Goal: Task Accomplishment & Management: Use online tool/utility

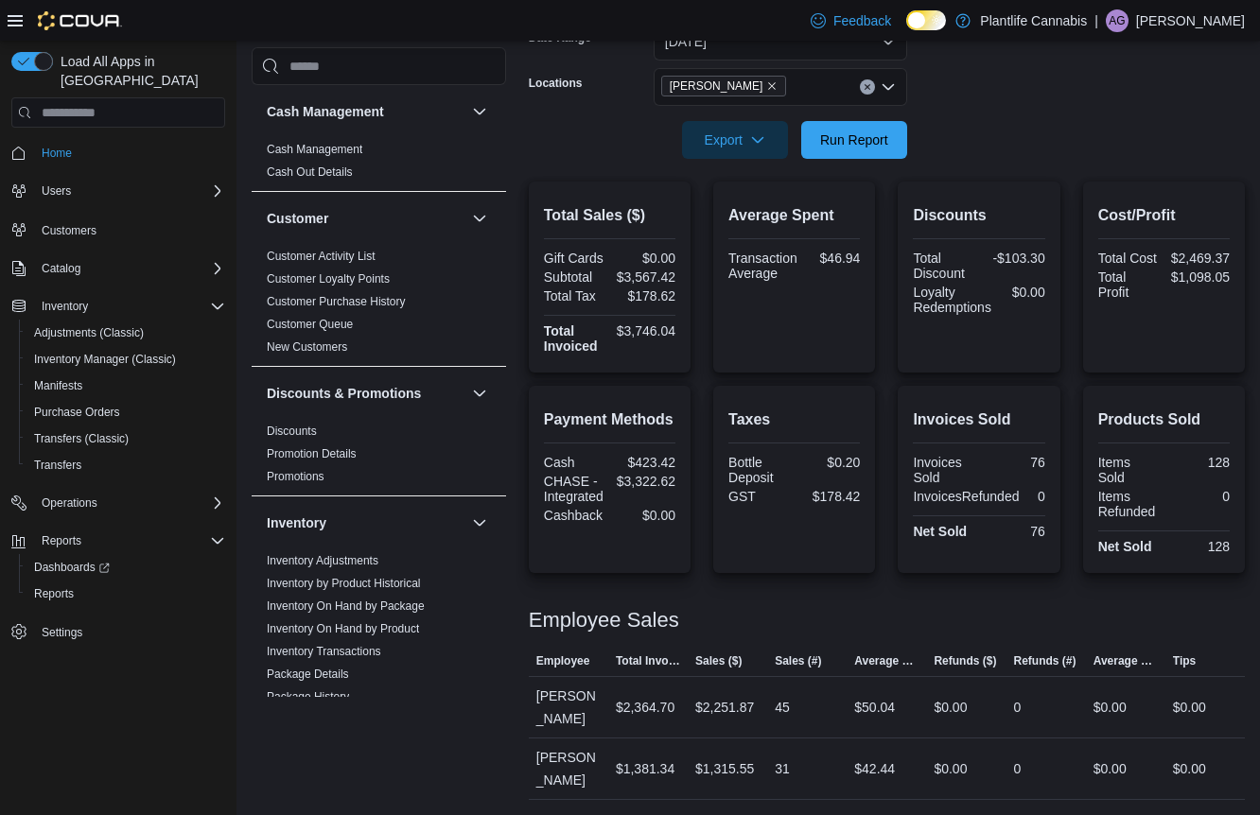
scroll to position [841, 0]
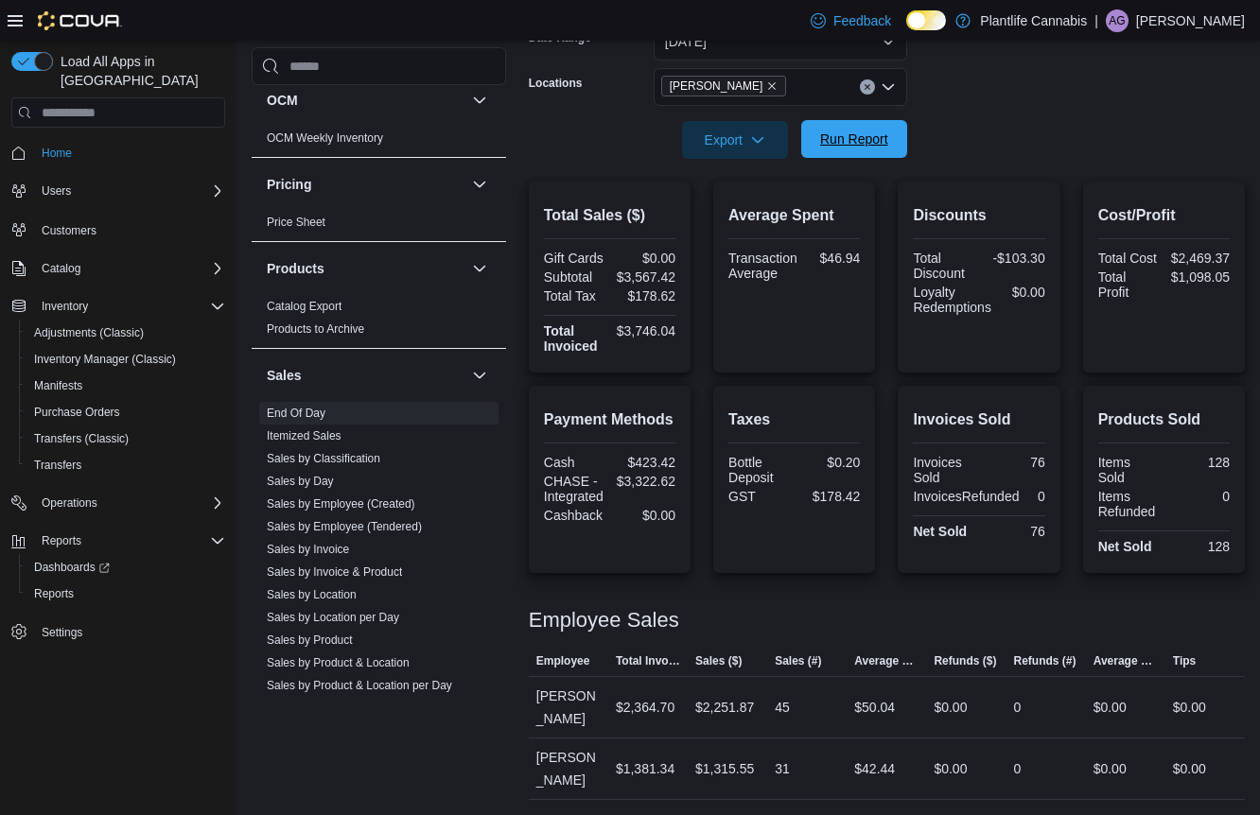
click at [900, 153] on button "Run Report" at bounding box center [854, 139] width 106 height 38
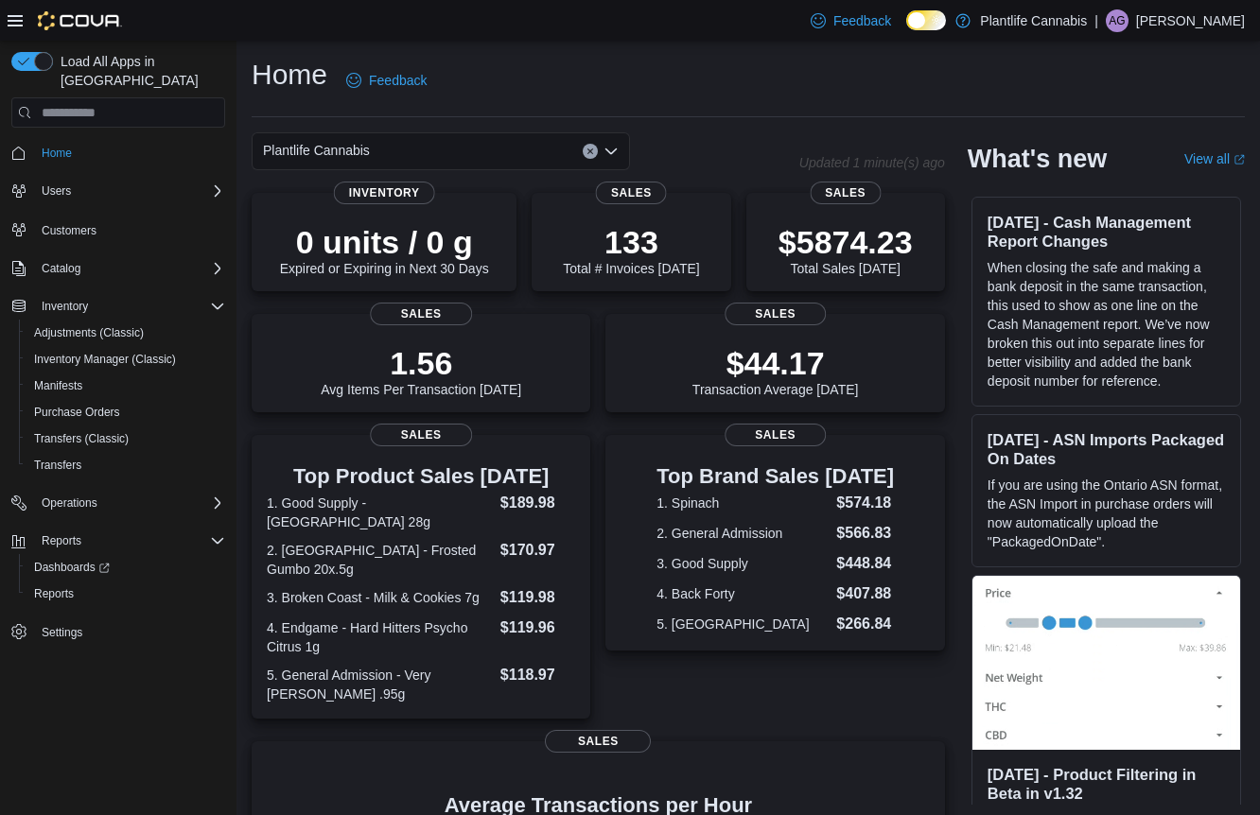
click at [82, 591] on div "Reports Dashboards Reports" at bounding box center [118, 567] width 214 height 87
click at [66, 583] on span "Reports" at bounding box center [54, 594] width 40 height 23
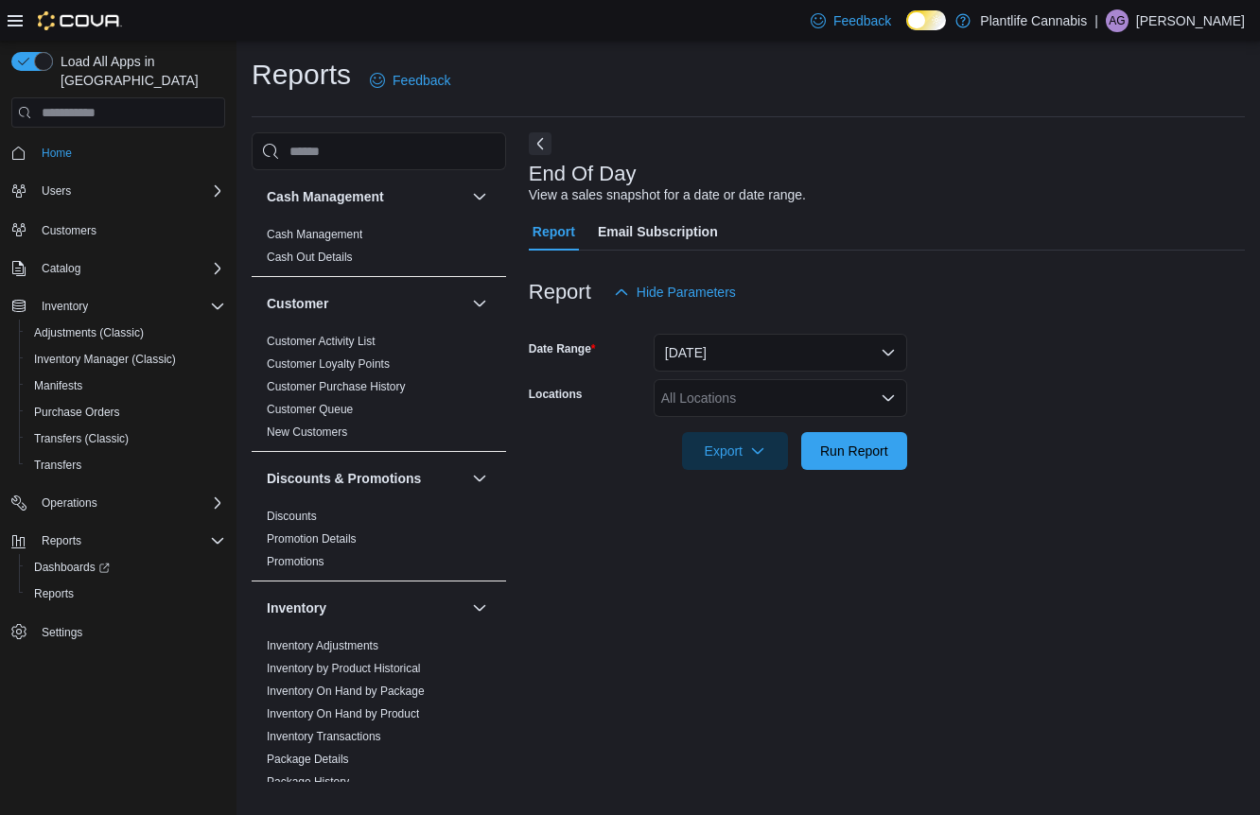
click at [836, 399] on div "All Locations" at bounding box center [780, 398] width 253 height 38
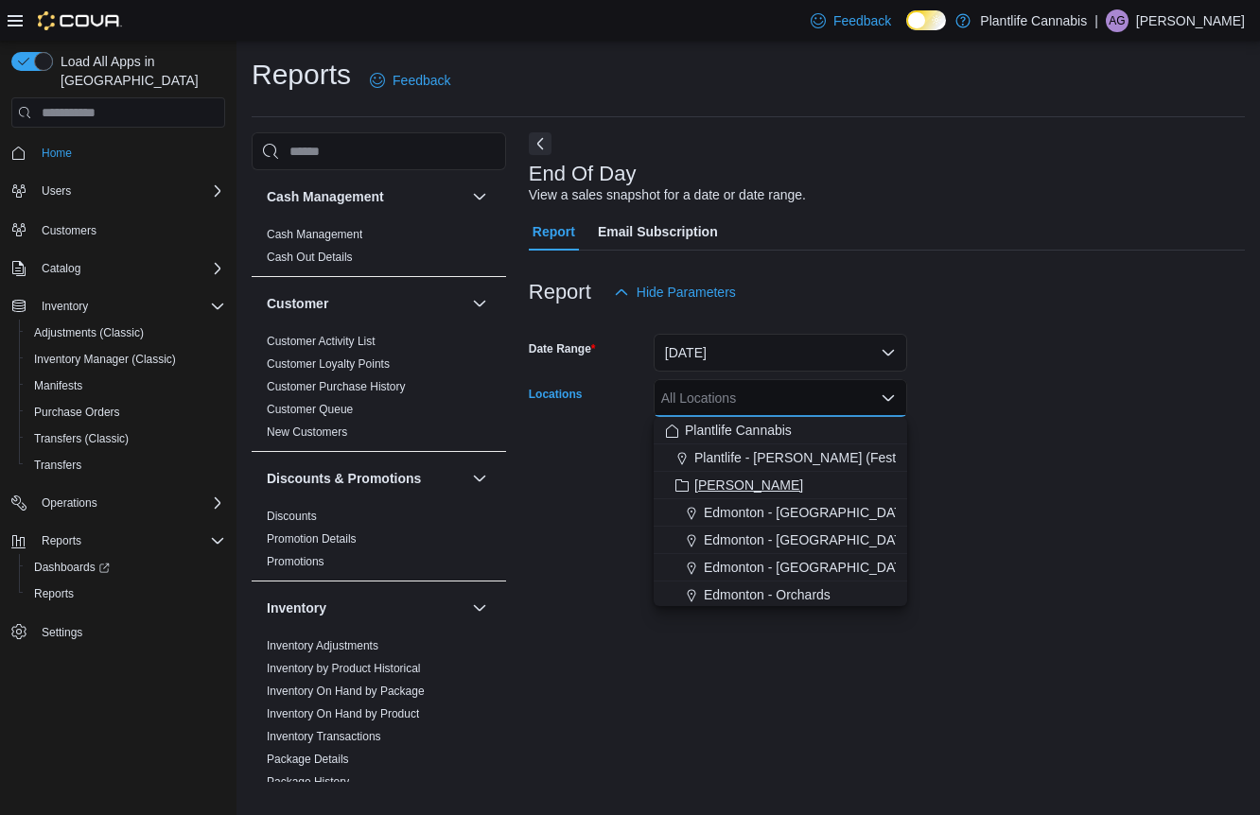
scroll to position [62, 0]
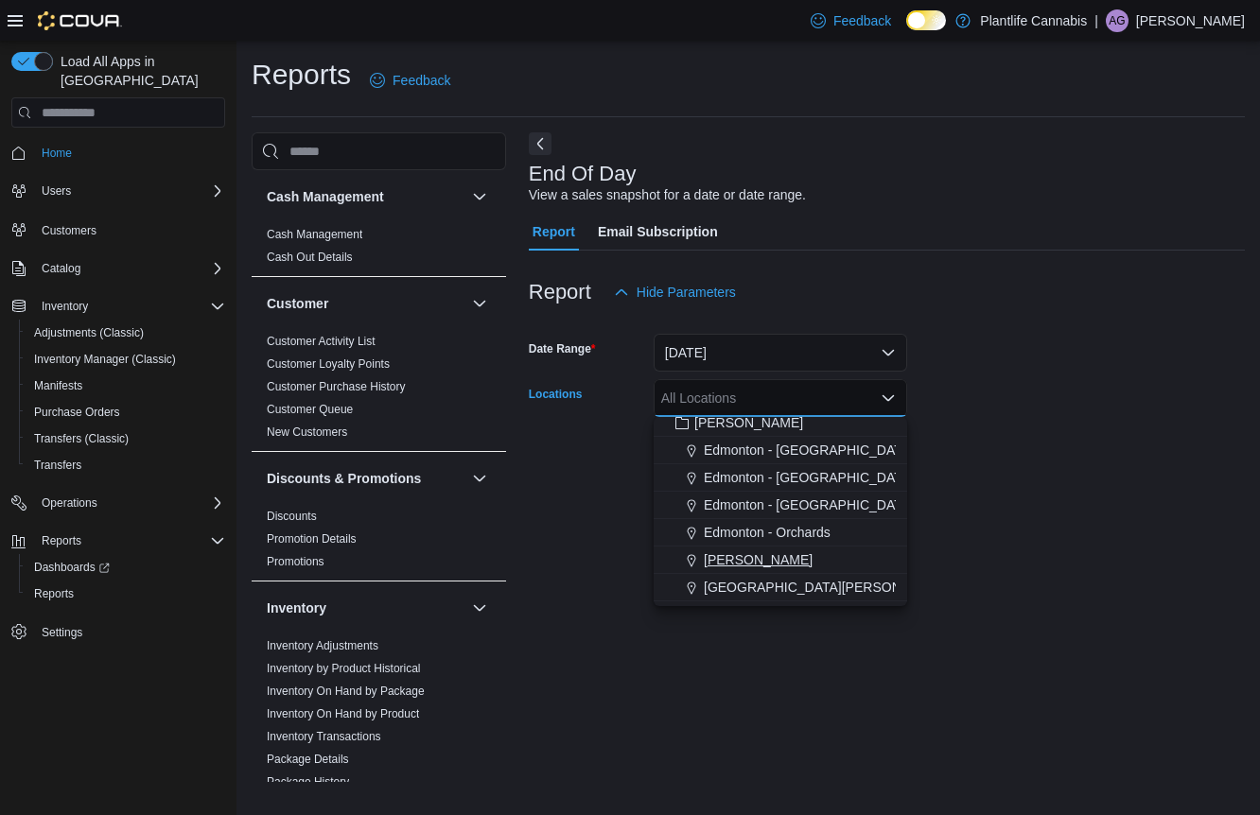
click at [776, 561] on div "[PERSON_NAME]" at bounding box center [780, 559] width 231 height 19
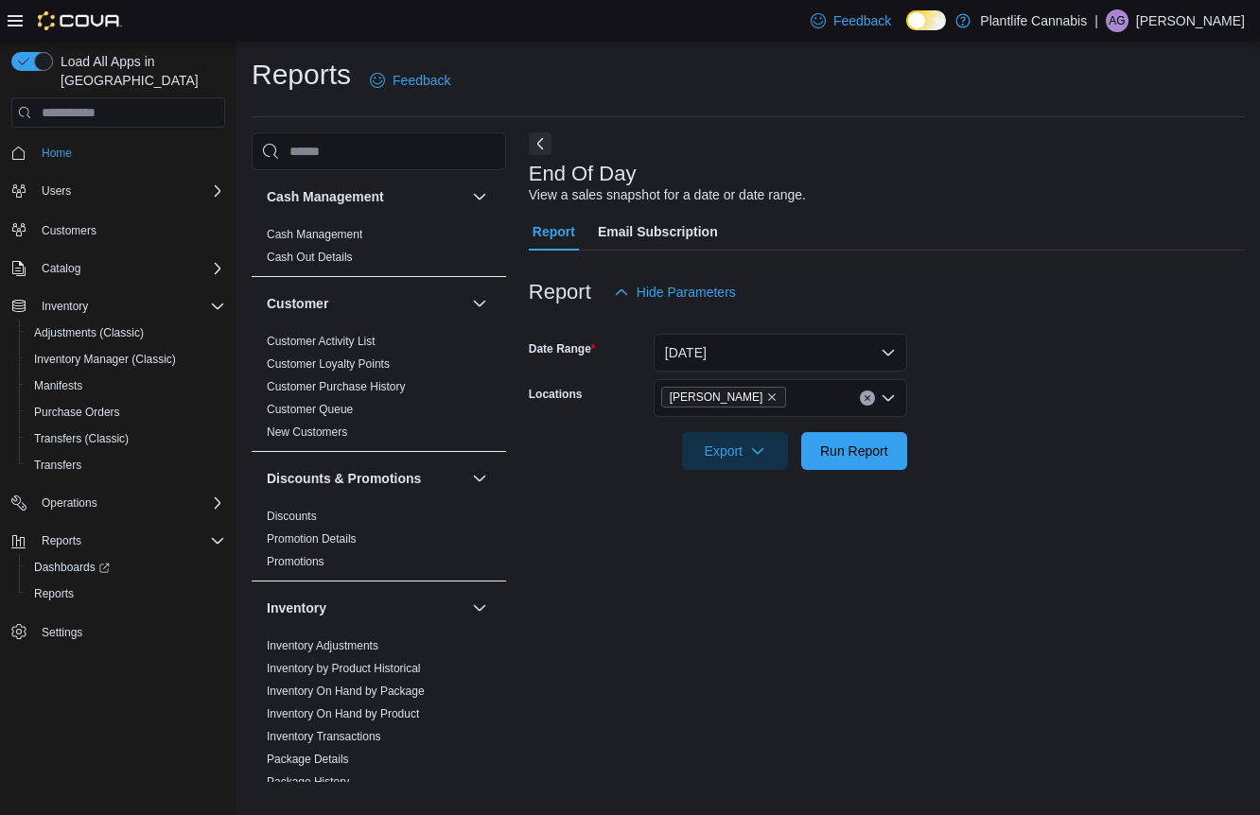
click at [988, 414] on form "Date Range Today Locations Leduc Export Run Report" at bounding box center [887, 390] width 716 height 159
click at [835, 455] on span "Run Report" at bounding box center [854, 450] width 68 height 19
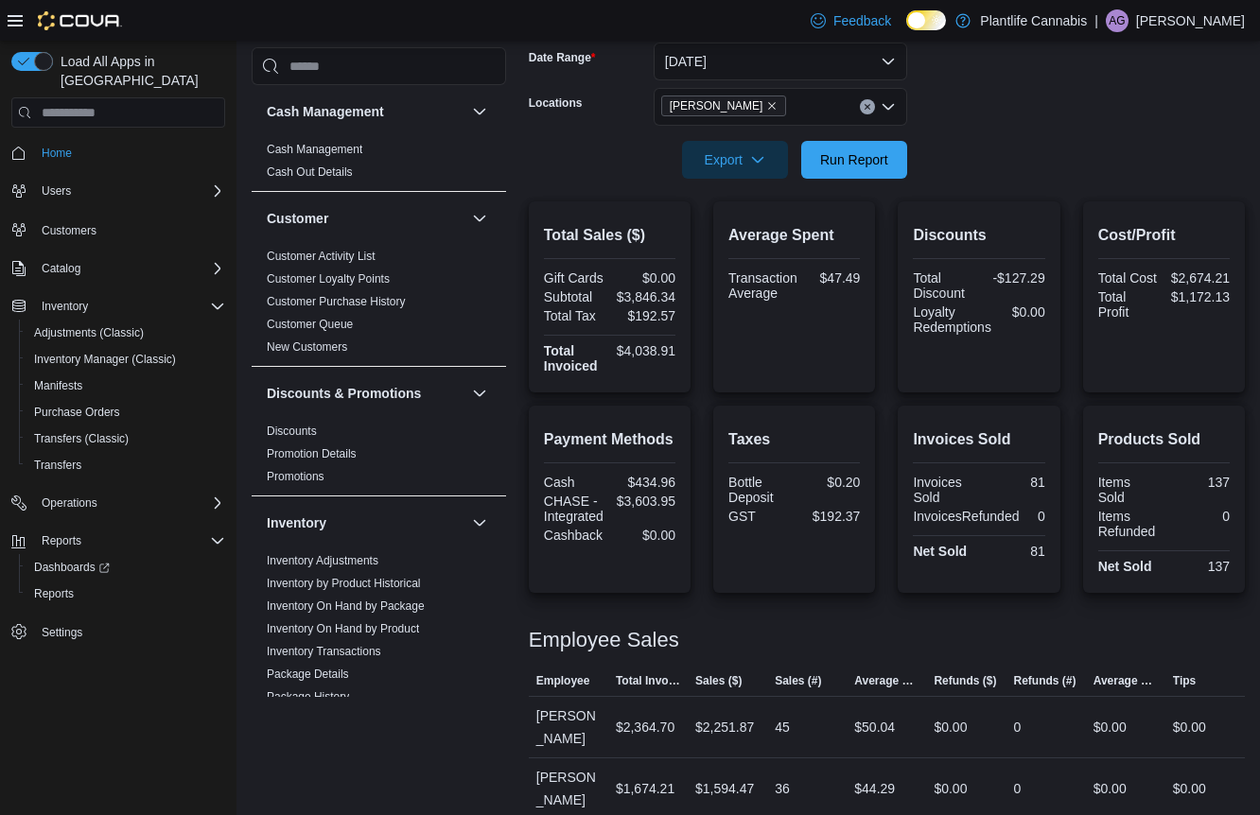
scroll to position [311, 0]
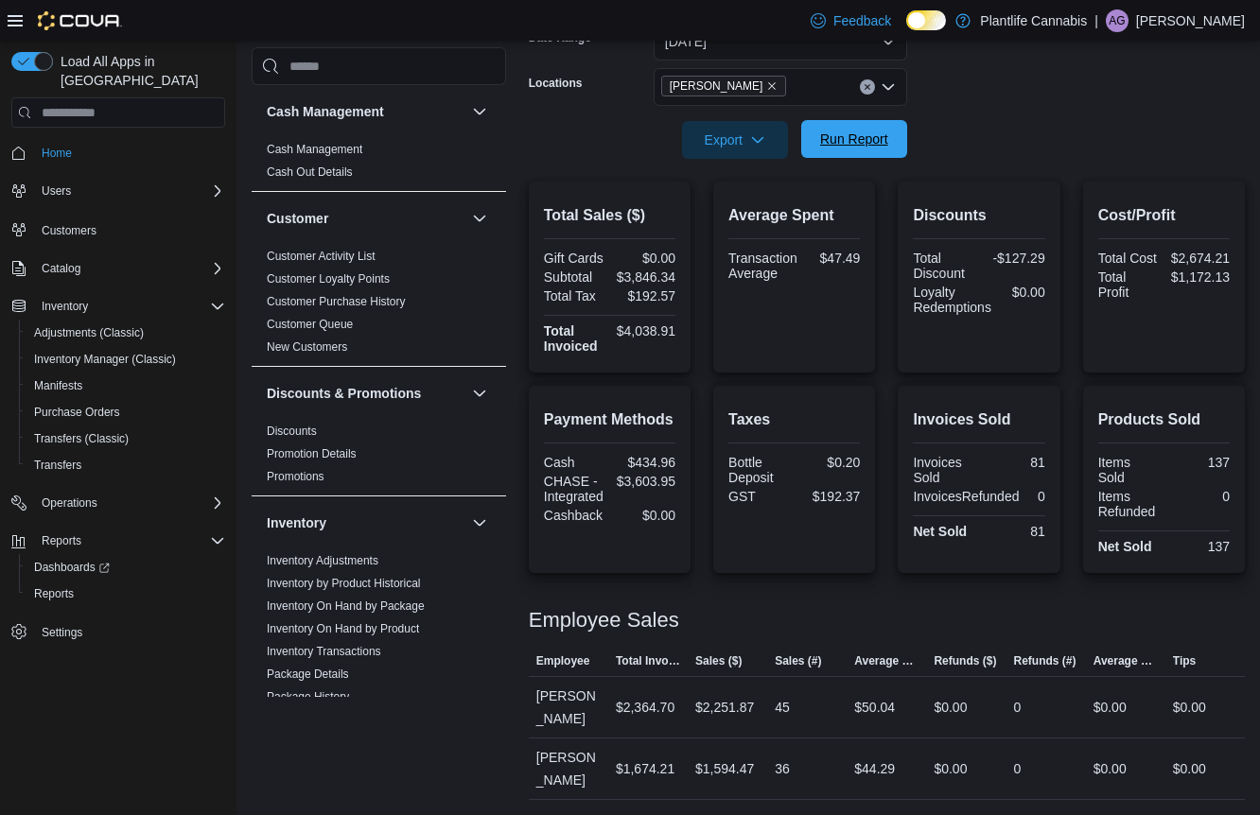
click at [887, 140] on span "Run Report" at bounding box center [854, 139] width 68 height 19
drag, startPoint x: 882, startPoint y: 134, endPoint x: 935, endPoint y: 130, distance: 53.2
click at [882, 134] on span "Run Report" at bounding box center [854, 140] width 68 height 19
click at [830, 146] on span "Run Report" at bounding box center [854, 139] width 68 height 19
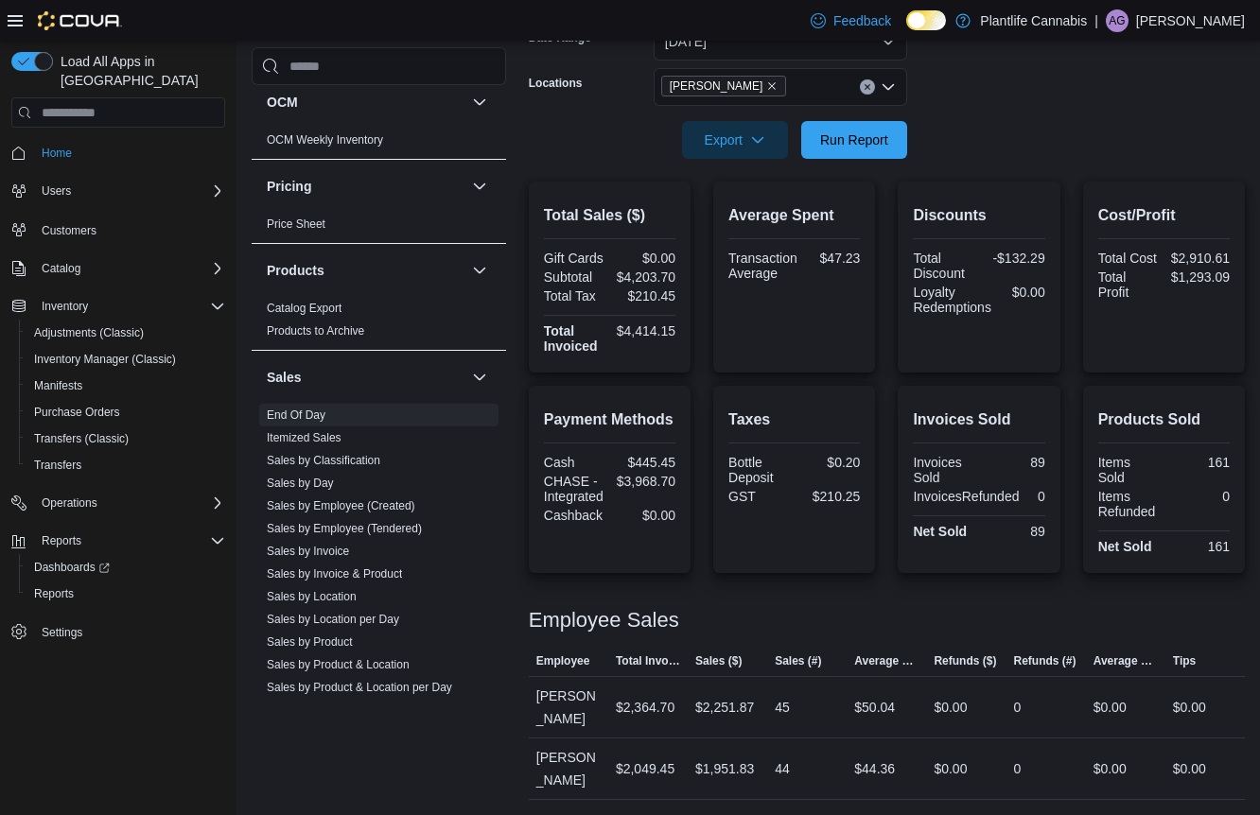
scroll to position [849, 0]
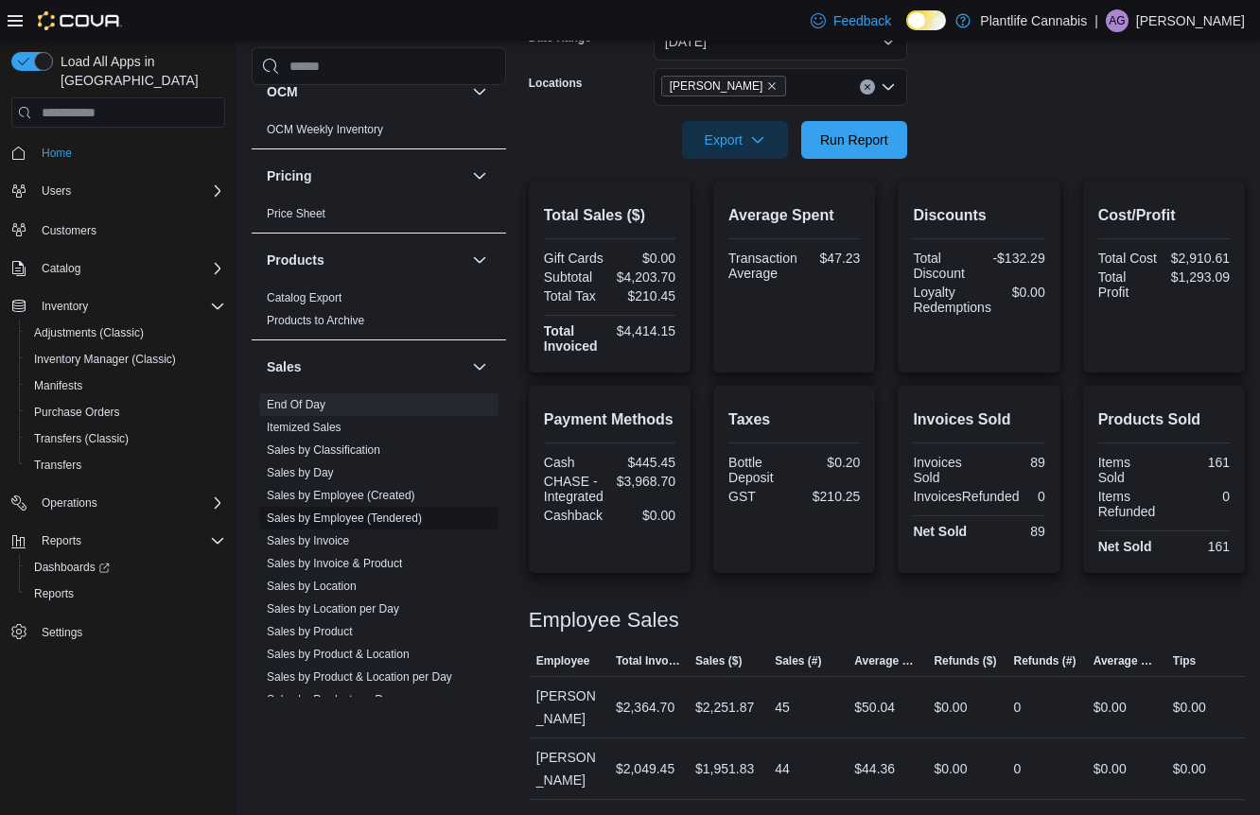
click at [399, 515] on link "Sales by Employee (Tendered)" at bounding box center [344, 518] width 155 height 13
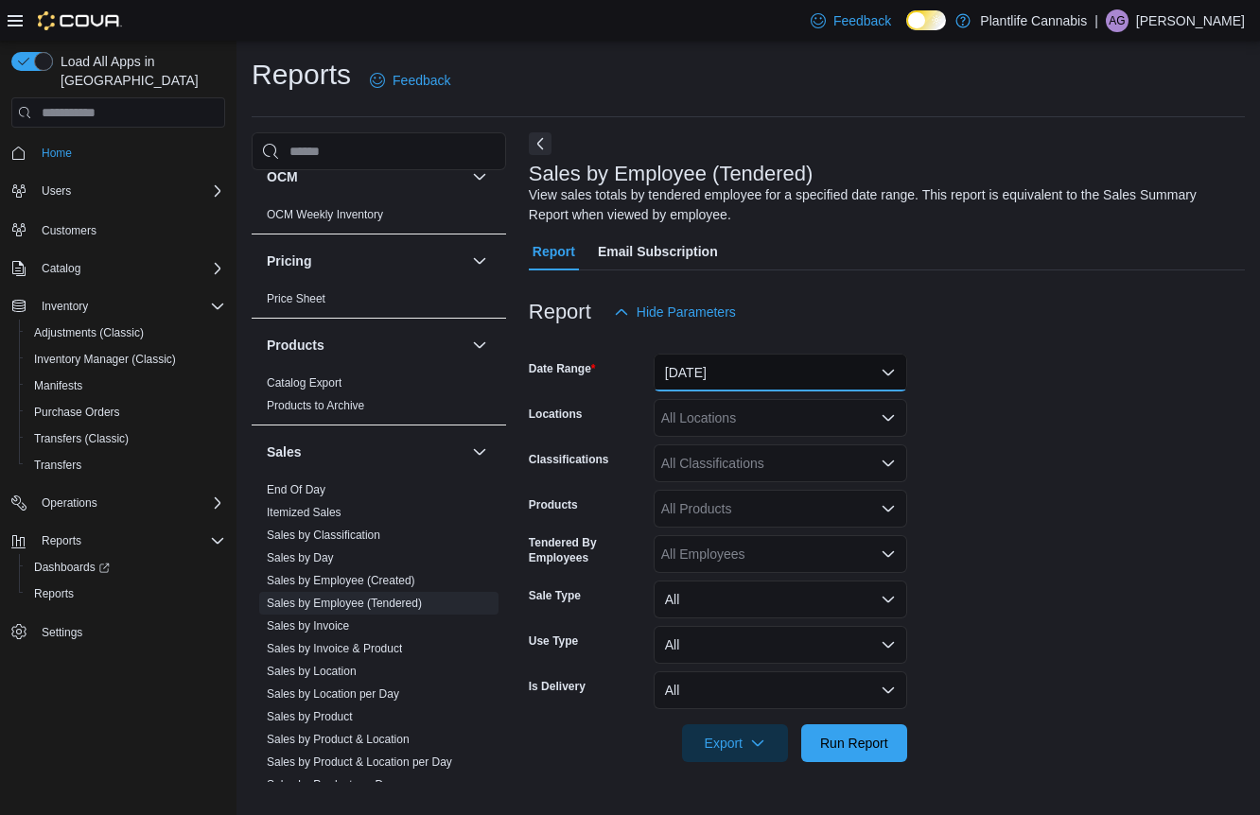
click at [843, 366] on button "Yesterday" at bounding box center [780, 373] width 253 height 38
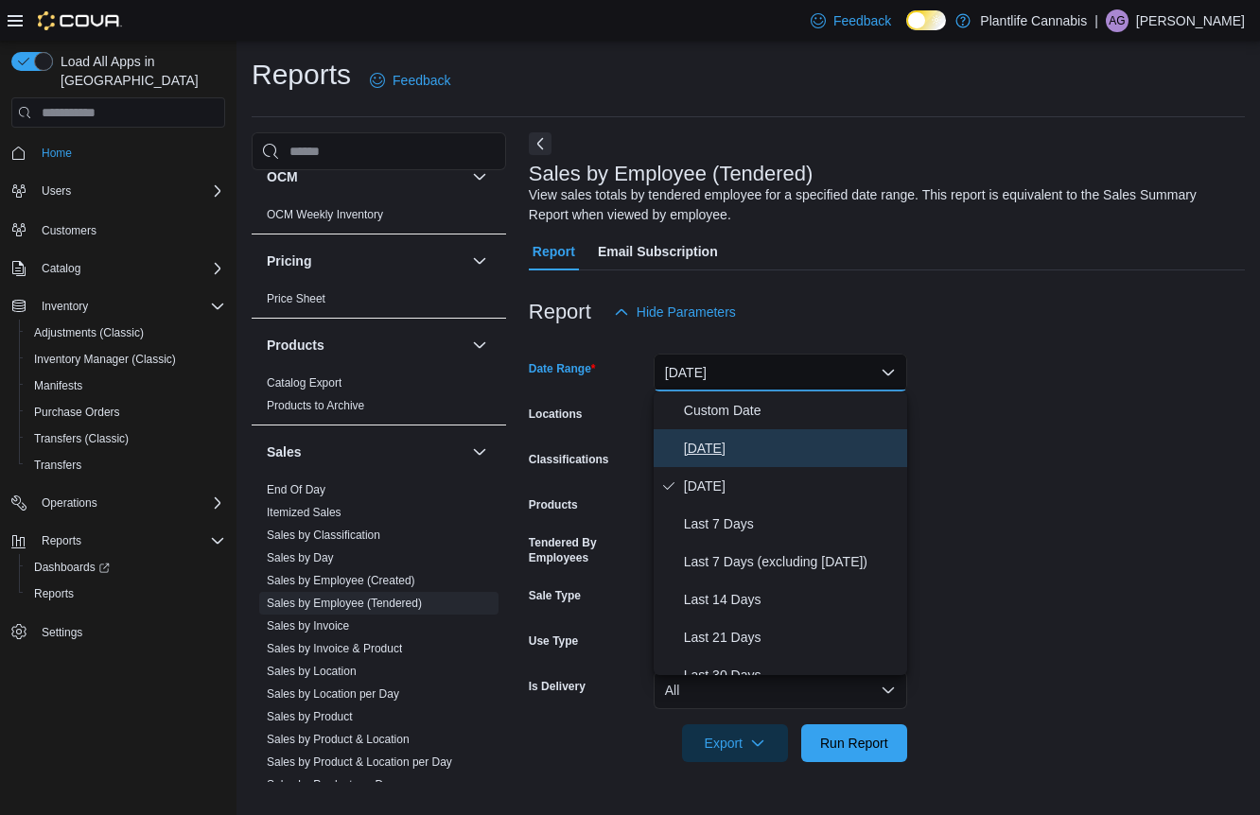
click at [827, 440] on span "[DATE]" at bounding box center [792, 448] width 216 height 23
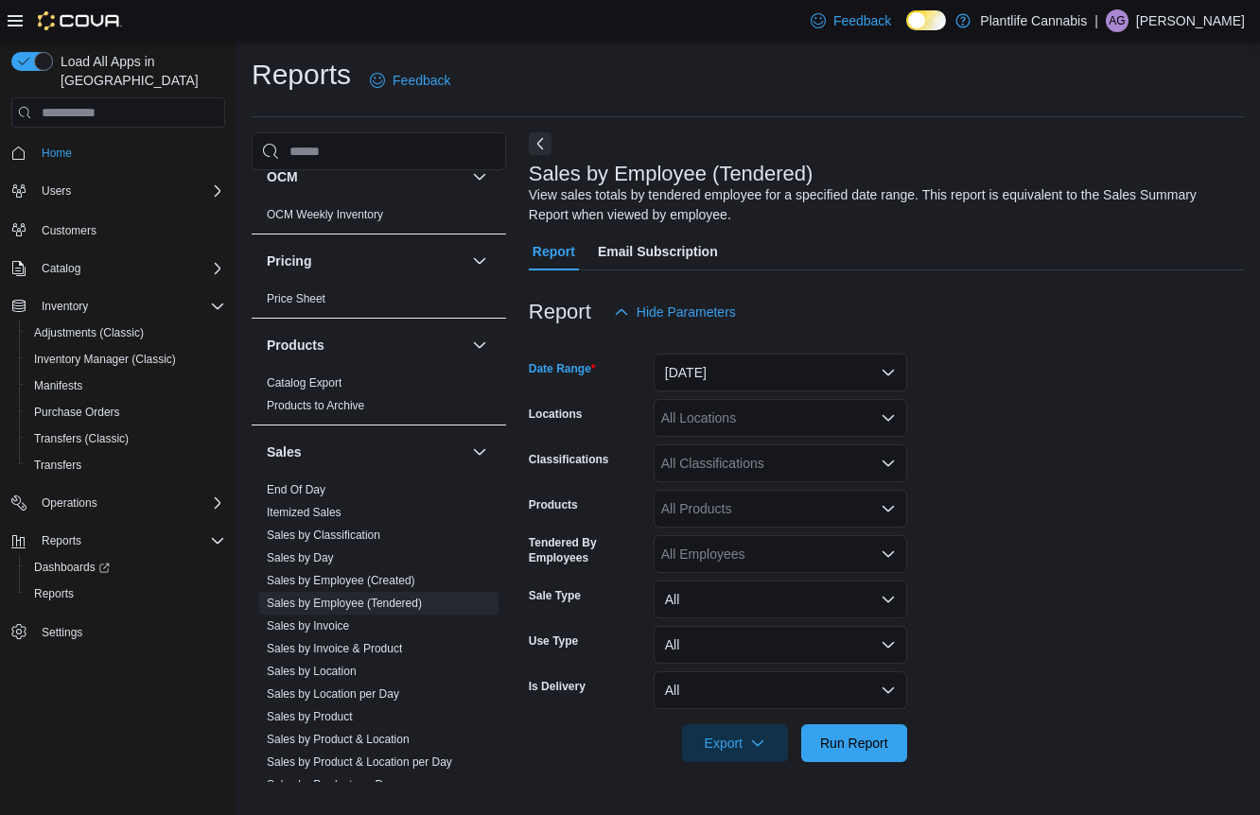
click at [827, 425] on div "All Locations" at bounding box center [780, 418] width 253 height 38
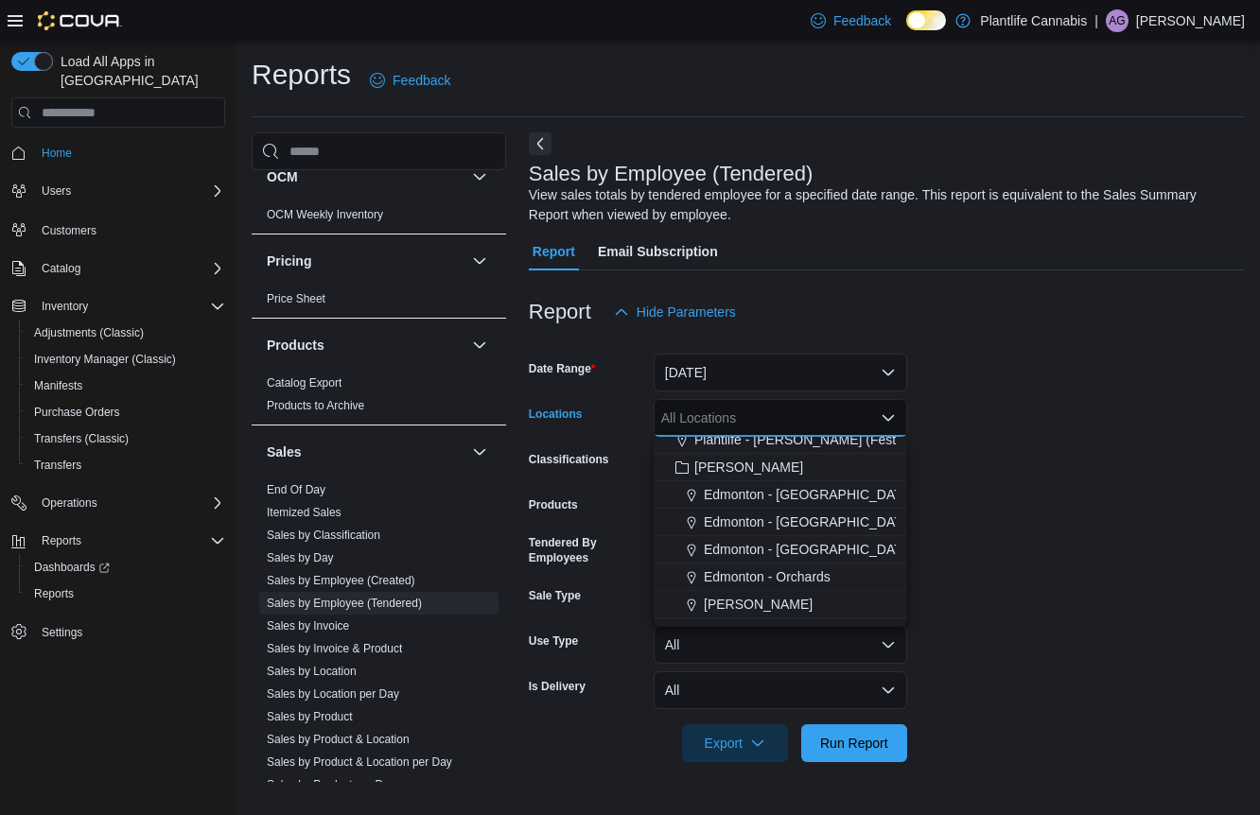
scroll to position [62, 0]
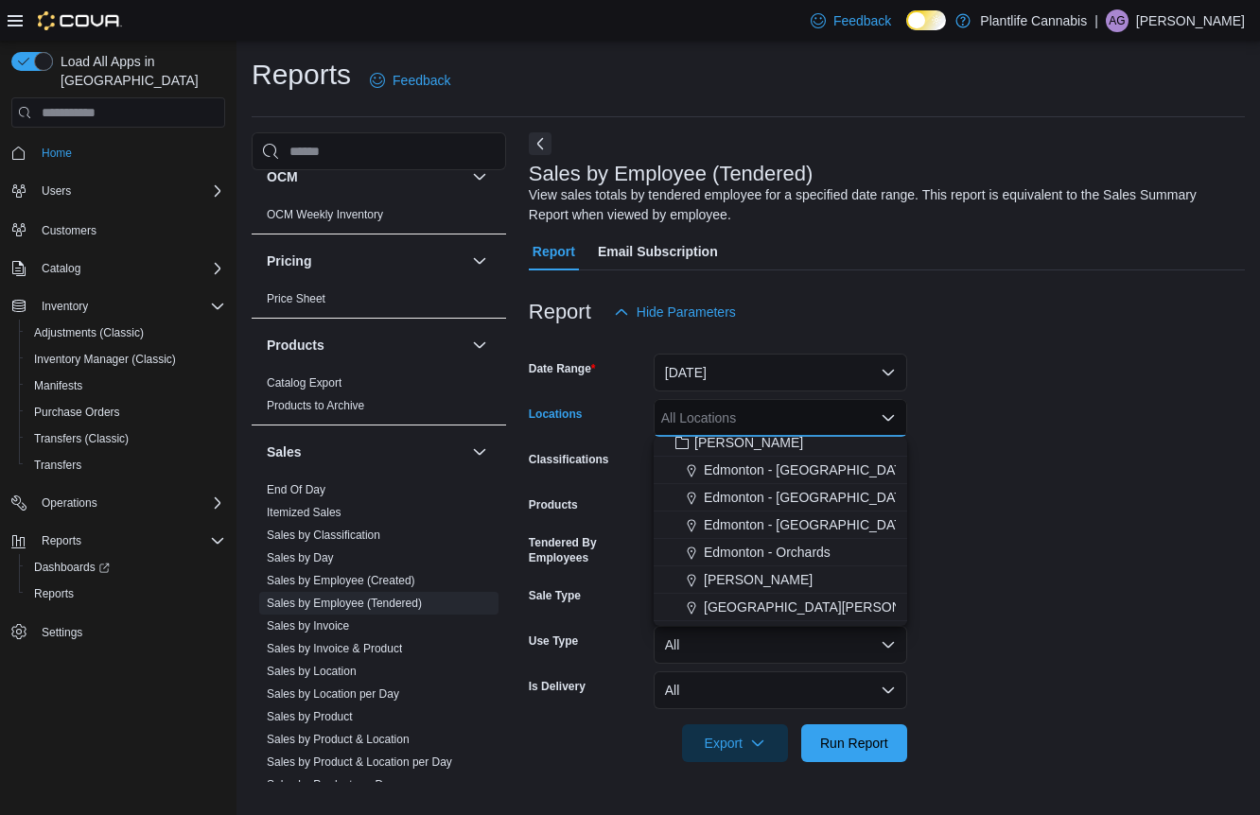
drag, startPoint x: 807, startPoint y: 576, endPoint x: 970, endPoint y: 496, distance: 182.3
click at [807, 576] on div "[PERSON_NAME]" at bounding box center [780, 579] width 231 height 19
click at [986, 487] on form "Date Range Today Locations Leduc Combo box. Selected. Leduc. Press Backspace to…" at bounding box center [887, 546] width 716 height 431
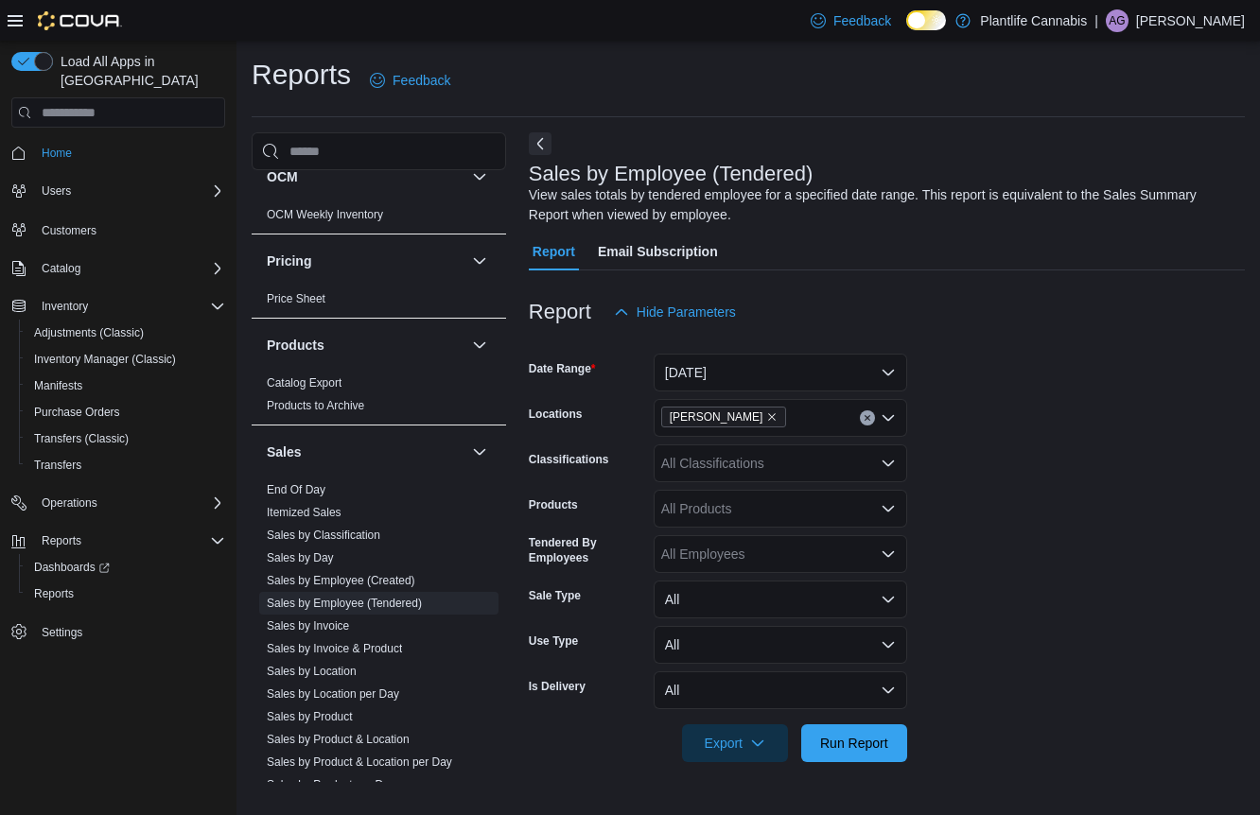
click at [836, 476] on div "All Classifications" at bounding box center [780, 464] width 253 height 38
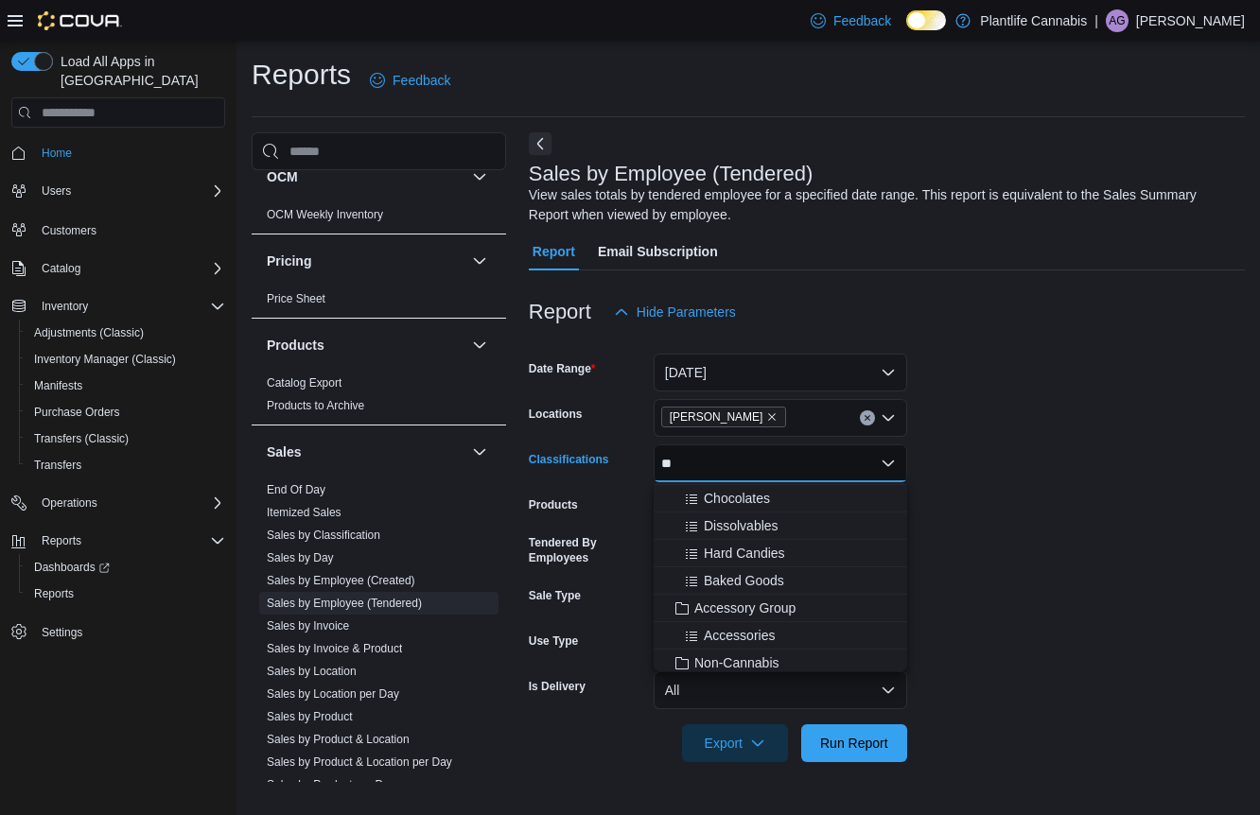
scroll to position [0, 0]
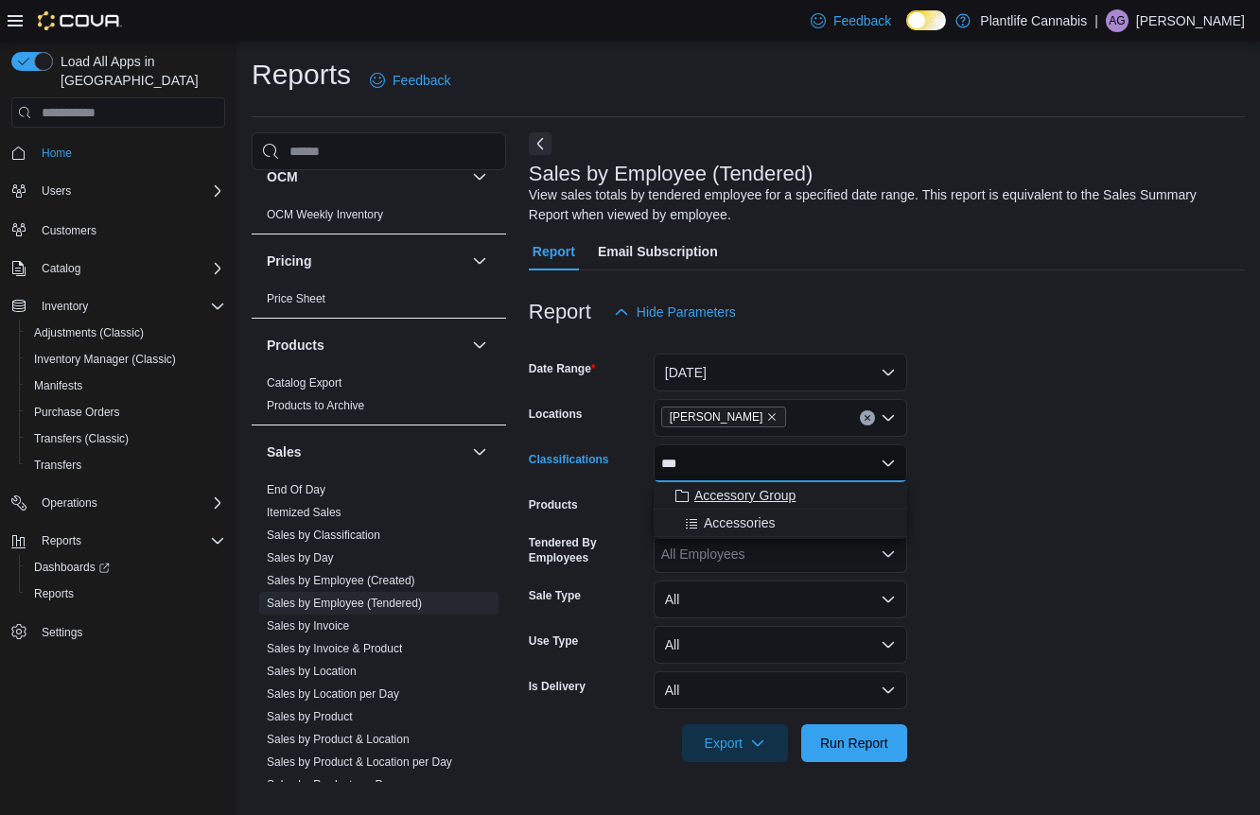
type input "***"
click at [827, 483] on button "Accessory Group" at bounding box center [780, 495] width 253 height 27
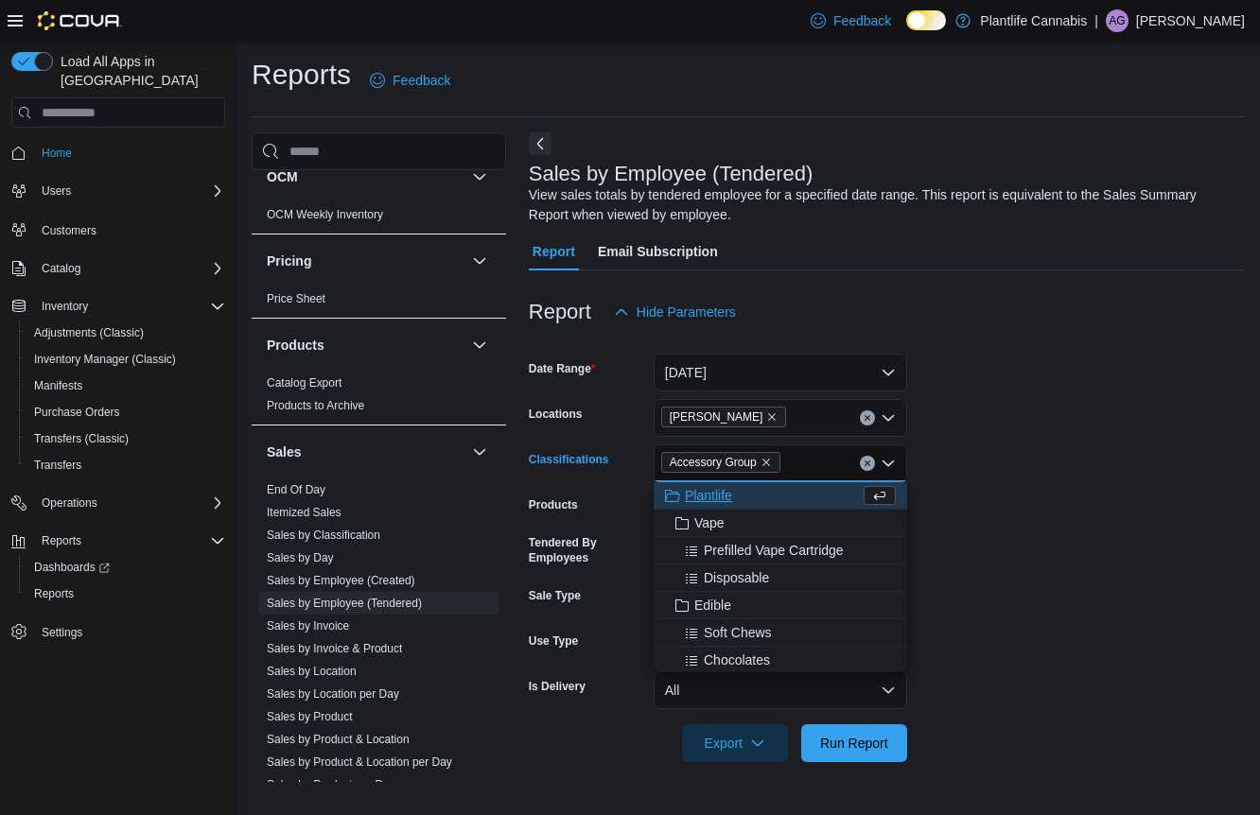
click at [1246, 486] on div "Reports Feedback Cash Management Cash Management Cash Out Details Customer Cust…" at bounding box center [747, 421] width 1023 height 760
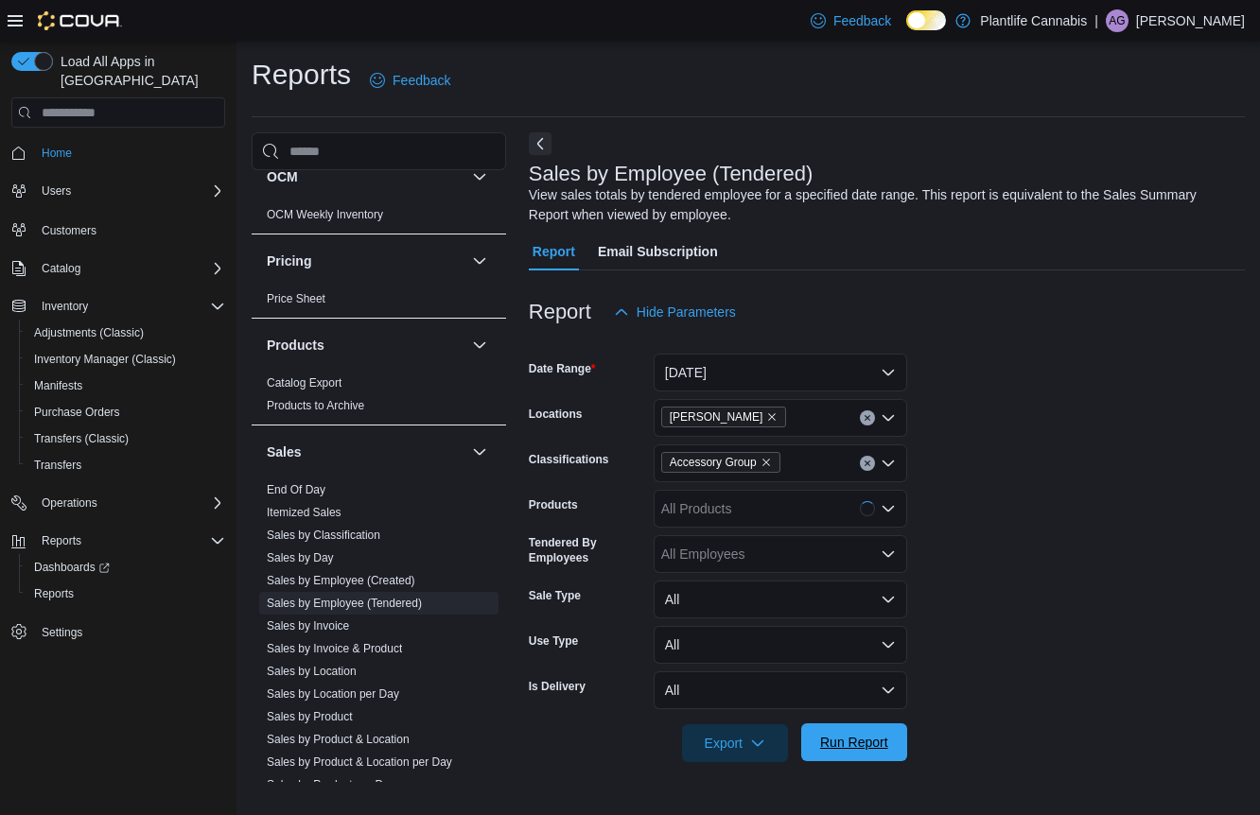
click at [891, 749] on span "Run Report" at bounding box center [853, 743] width 83 height 38
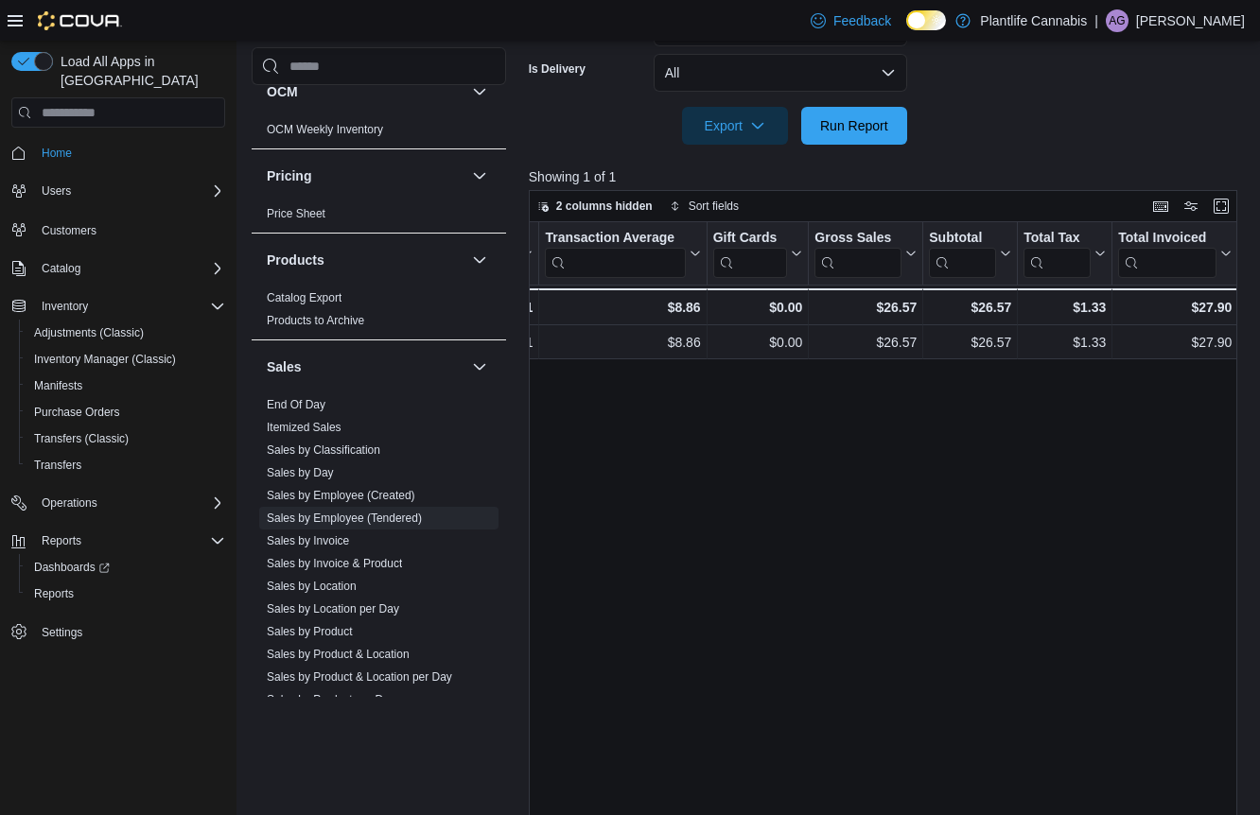
scroll to position [0, 859]
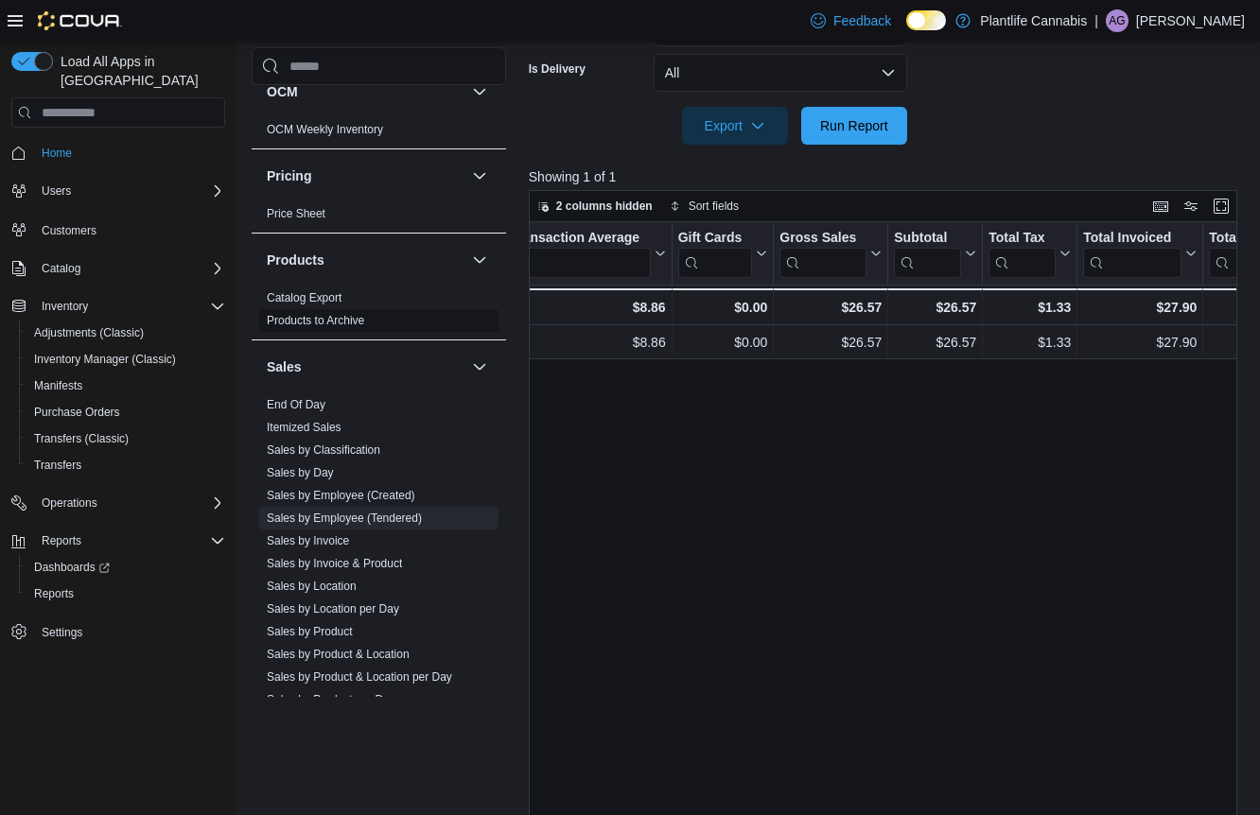
drag, startPoint x: 321, startPoint y: 403, endPoint x: 480, endPoint y: 397, distance: 160.0
click at [321, 403] on link "End Of Day" at bounding box center [296, 404] width 59 height 13
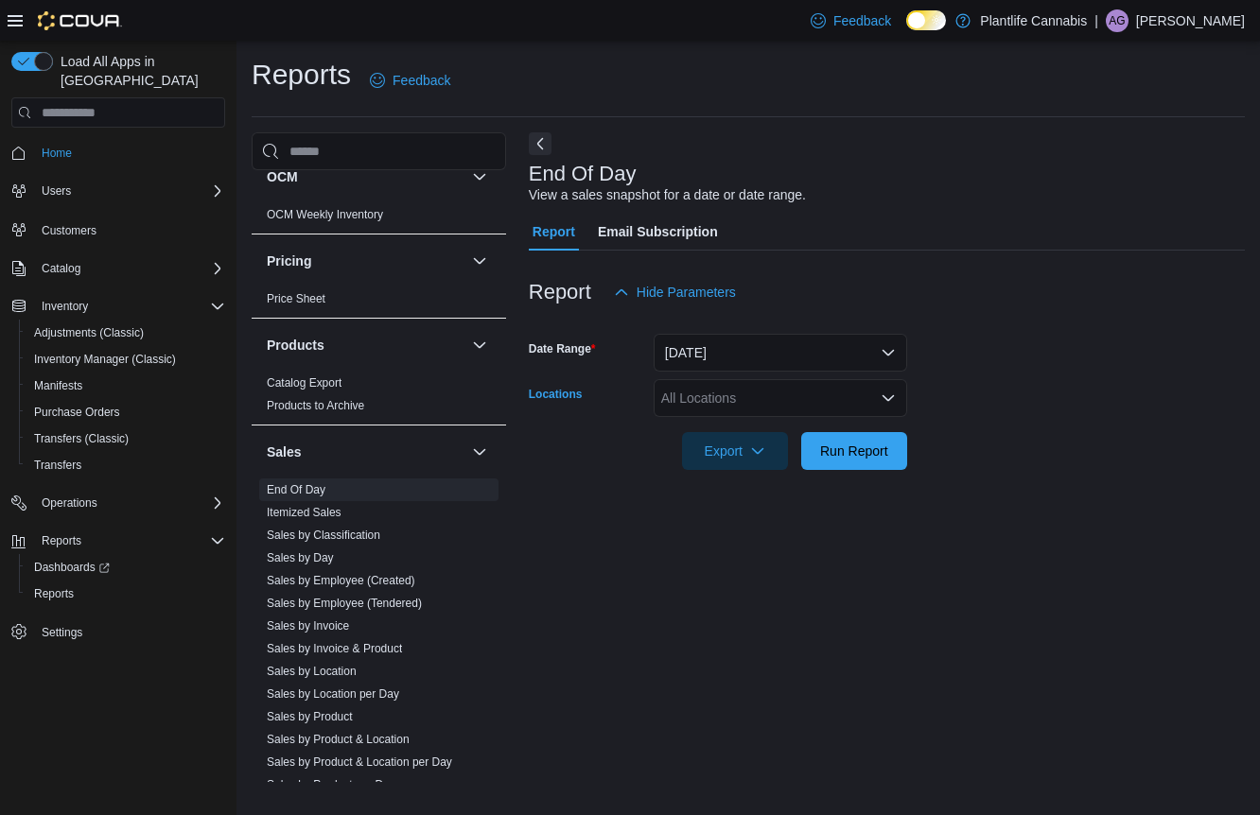
click at [777, 409] on div "All Locations" at bounding box center [780, 398] width 253 height 38
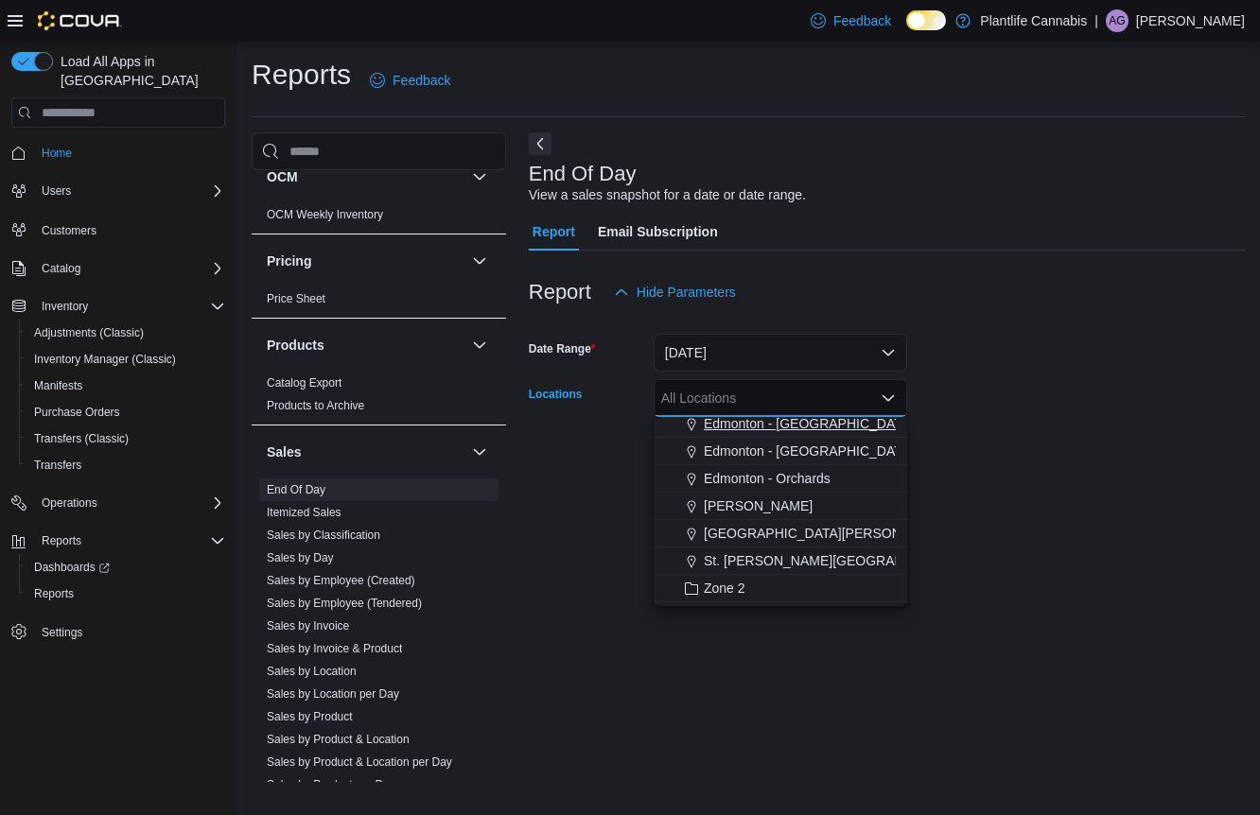
scroll to position [127, 0]
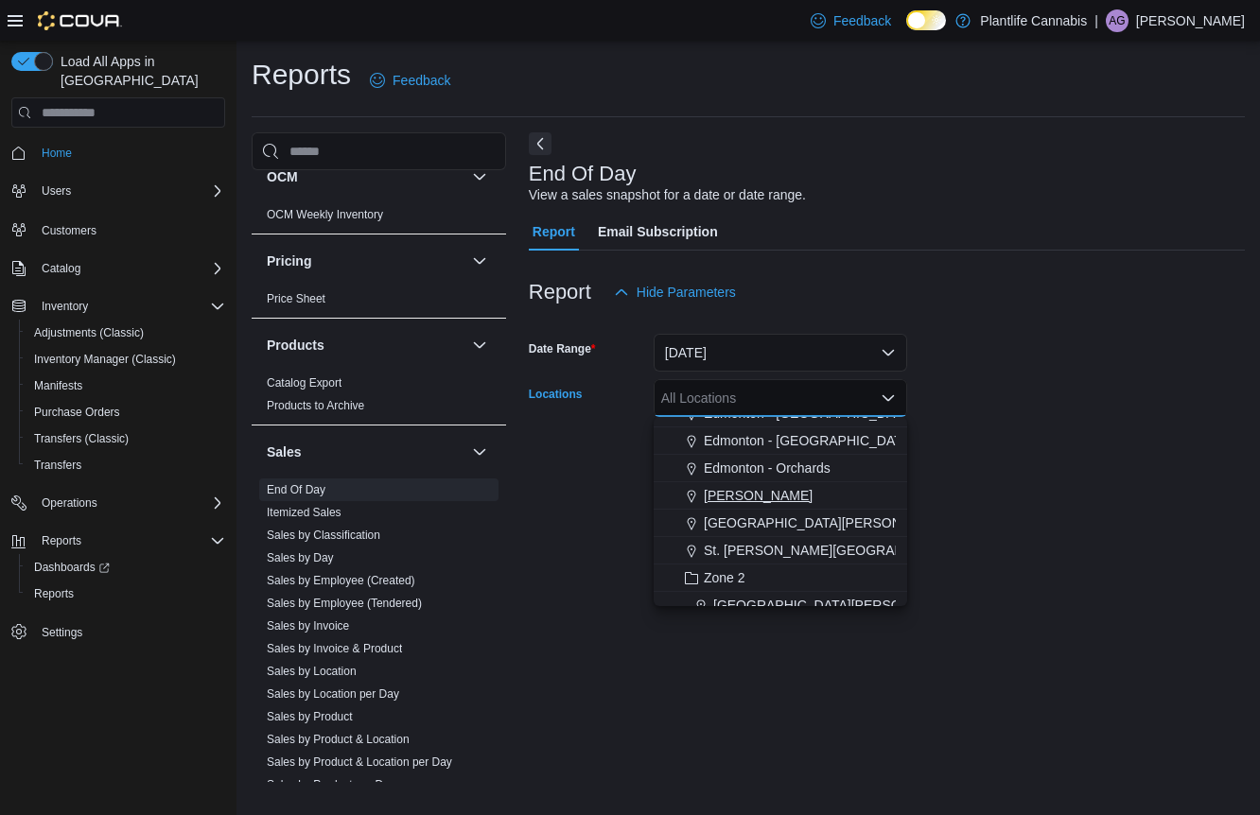
click at [809, 502] on div "[PERSON_NAME]" at bounding box center [780, 495] width 231 height 19
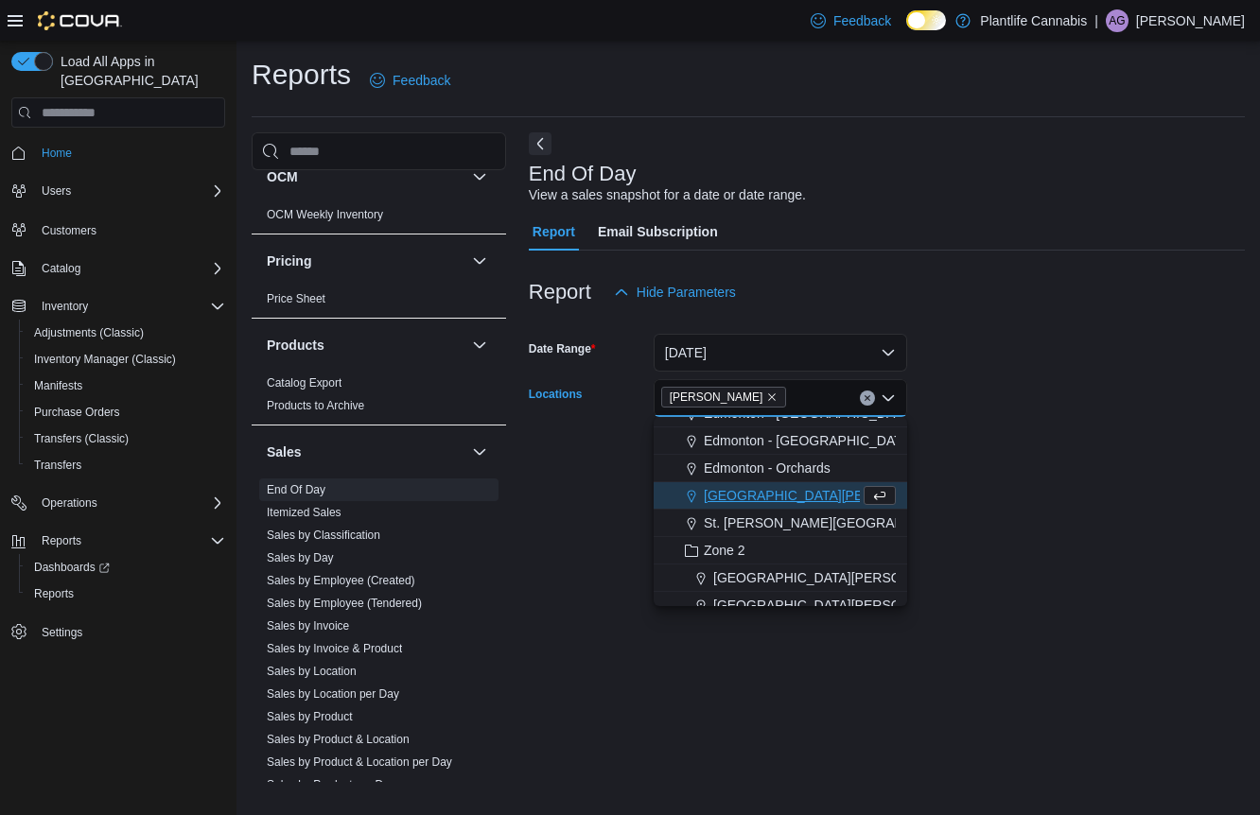
click at [955, 488] on div at bounding box center [887, 481] width 716 height 23
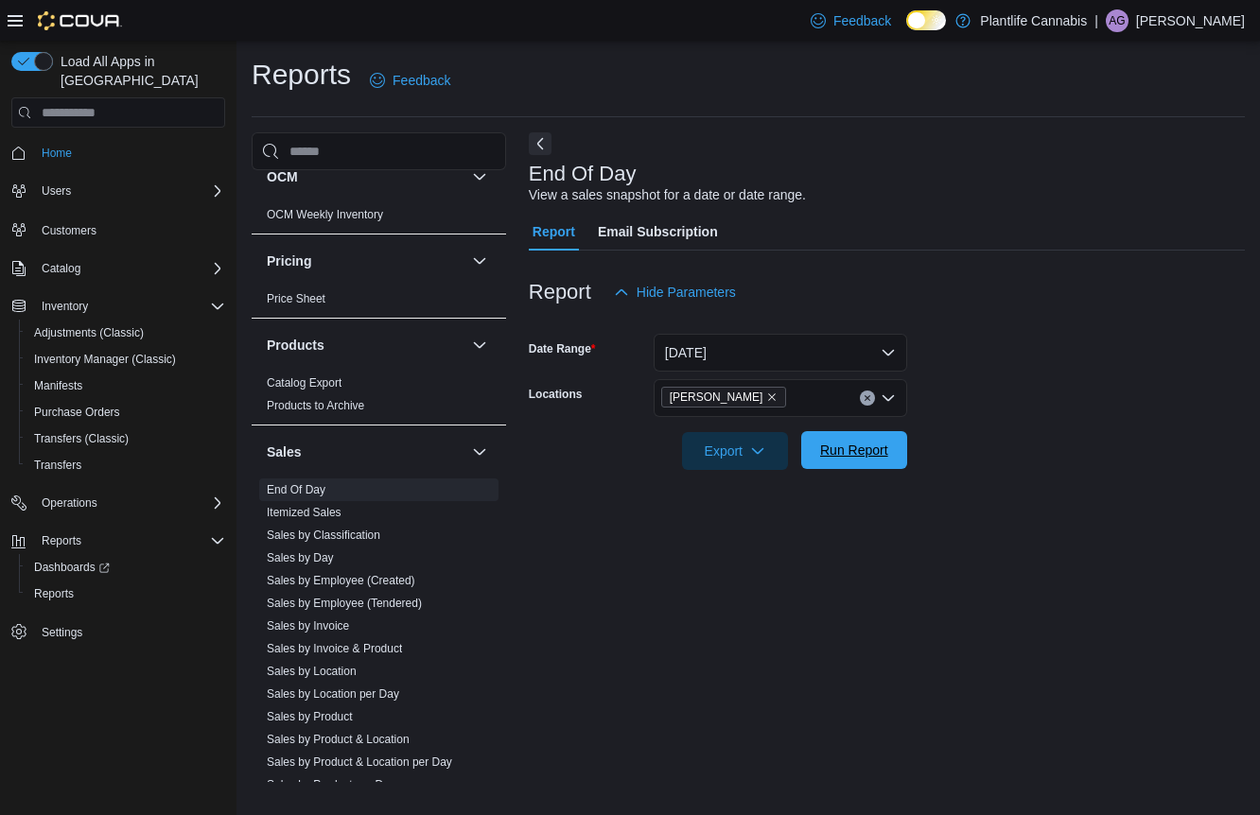
click at [856, 453] on span "Run Report" at bounding box center [854, 450] width 68 height 19
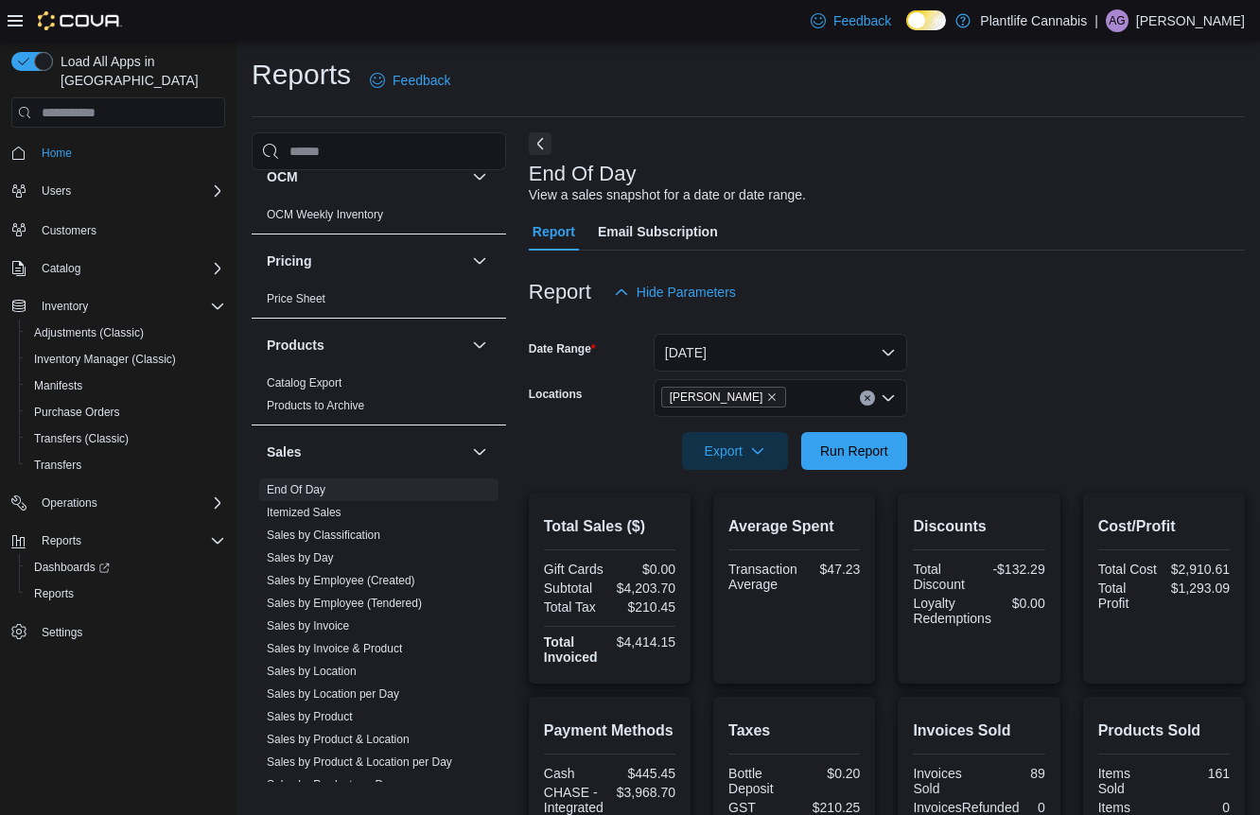
scroll to position [311, 0]
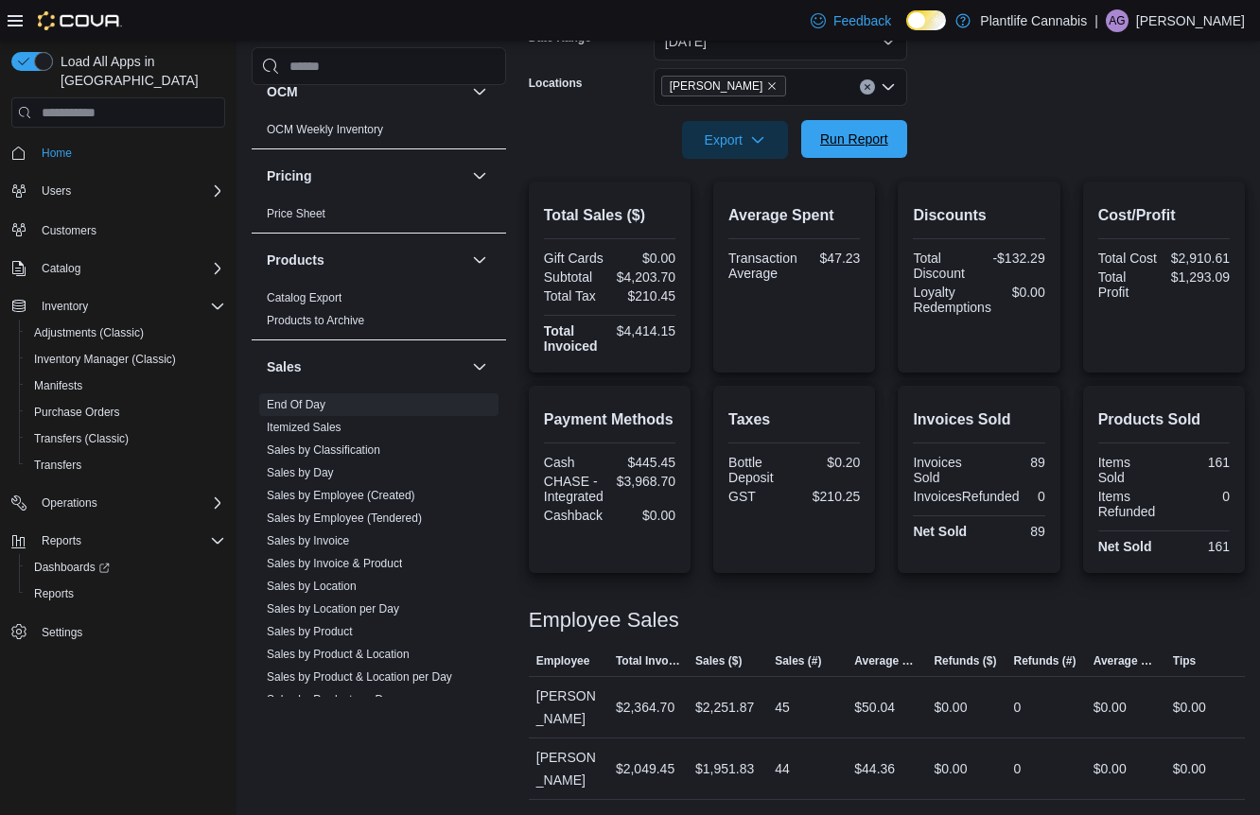
click at [868, 144] on span "Run Report" at bounding box center [854, 139] width 68 height 19
